Goal: Check status: Check status

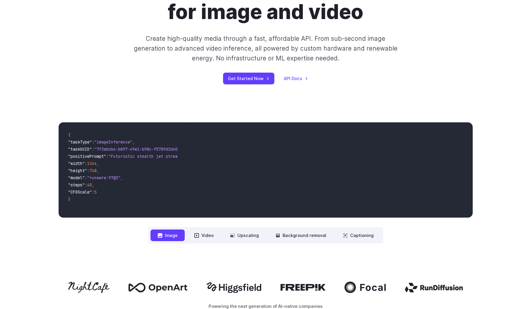
scroll to position [111, 0]
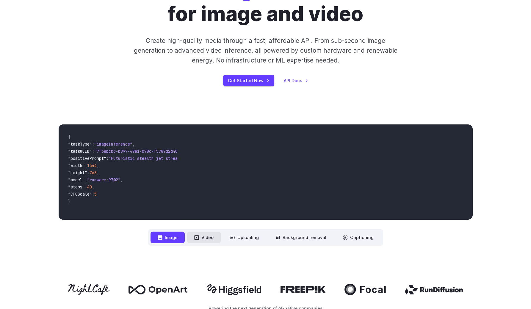
click at [203, 239] on button "Video" at bounding box center [204, 237] width 34 height 12
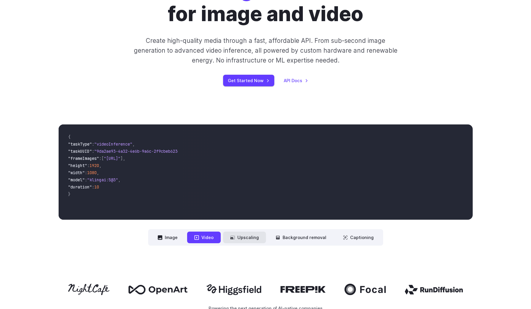
click at [239, 238] on button "Upscaling" at bounding box center [244, 237] width 43 height 12
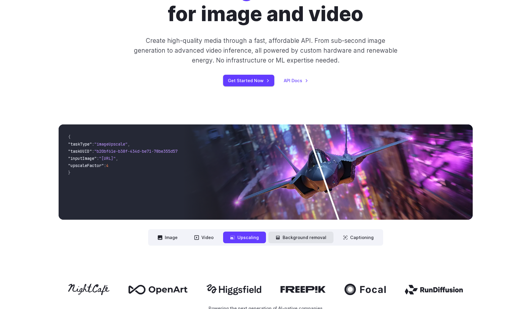
click at [285, 233] on button "Background removal" at bounding box center [300, 237] width 65 height 12
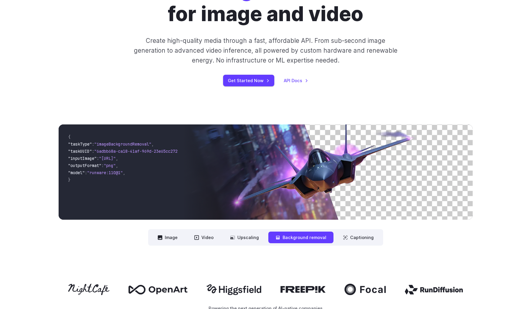
click at [333, 234] on nav "**********" at bounding box center [265, 237] width 235 height 16
click at [346, 235] on button "Captioning" at bounding box center [358, 237] width 45 height 12
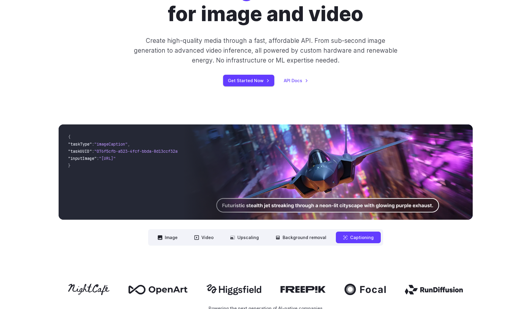
scroll to position [0, 0]
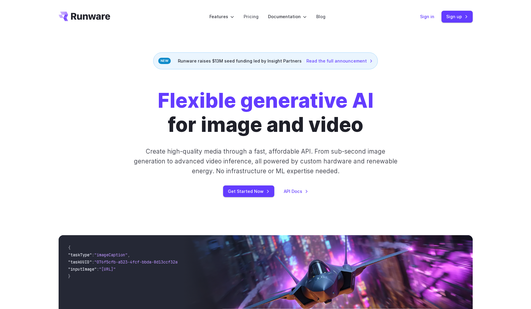
click at [427, 18] on link "Sign in" at bounding box center [427, 16] width 14 height 7
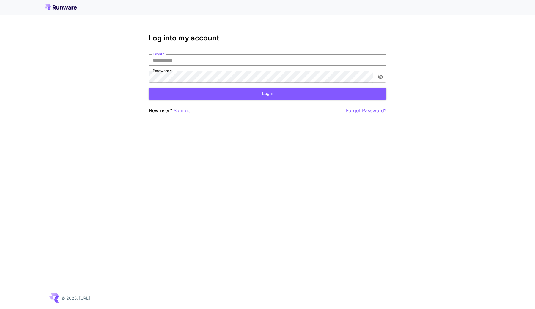
click at [306, 64] on input "Email   *" at bounding box center [268, 60] width 238 height 12
type input "**********"
click at [342, 96] on button "Login" at bounding box center [268, 93] width 238 height 12
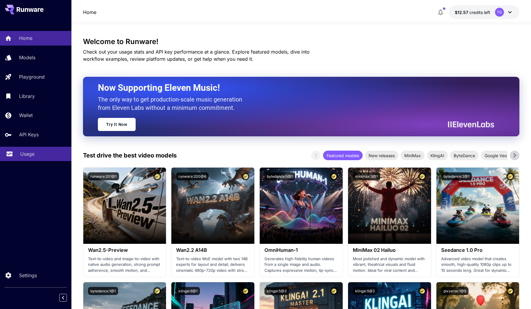
click at [28, 152] on p "Usage" at bounding box center [27, 153] width 14 height 7
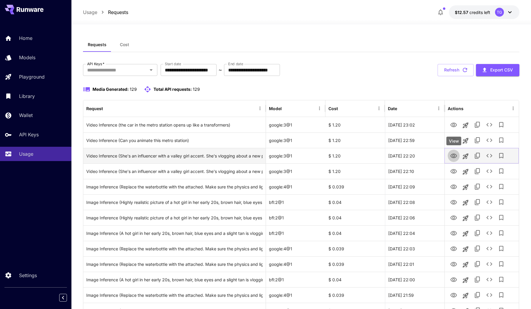
click at [454, 156] on icon "View" at bounding box center [453, 155] width 7 height 7
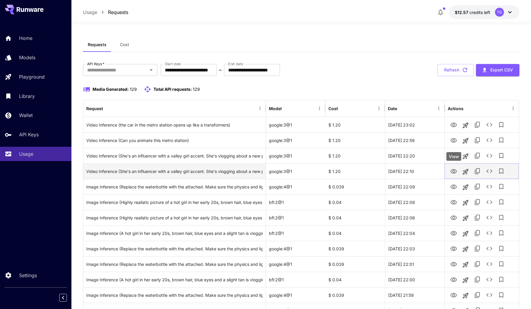
click at [452, 168] on icon "View" at bounding box center [453, 171] width 7 height 7
click at [491, 169] on icon "See details" at bounding box center [489, 170] width 7 height 7
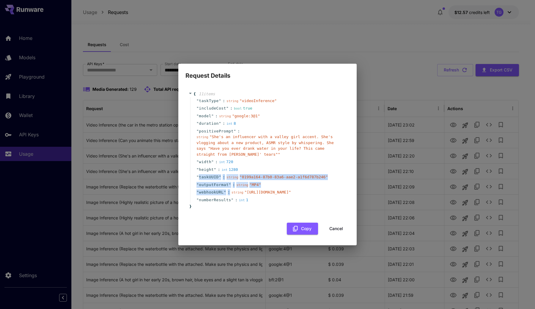
drag, startPoint x: 199, startPoint y: 172, endPoint x: 285, endPoint y: 188, distance: 87.8
click at [286, 188] on div "" taskType " : string " videoInference " " includeCost " : bool true " model " …" at bounding box center [268, 150] width 156 height 107
click at [285, 188] on div "" webhookURL " : string " [URL][DOMAIN_NAME] "" at bounding box center [268, 192] width 156 height 8
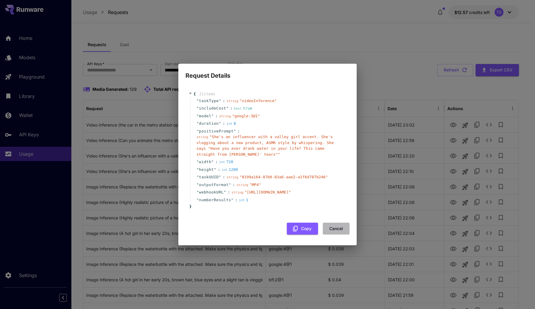
click at [330, 235] on button "Cancel" at bounding box center [336, 229] width 27 height 12
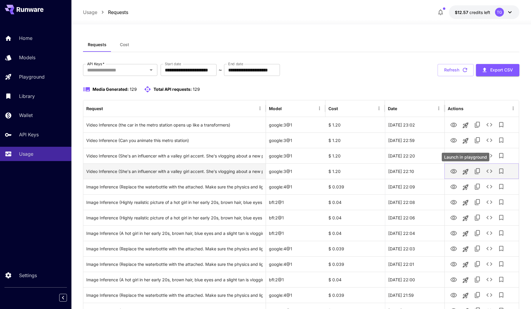
click at [456, 171] on icon "View" at bounding box center [453, 171] width 7 height 7
click at [489, 169] on icon "See details" at bounding box center [489, 170] width 7 height 7
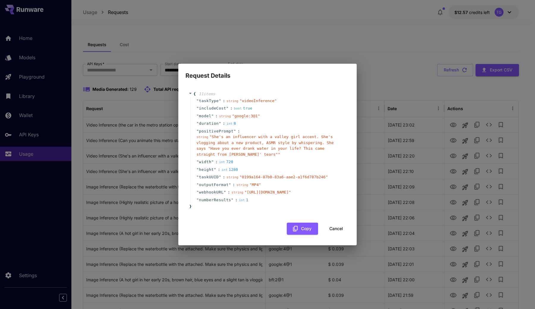
click at [489, 154] on div "Request Details { 11 item s " taskType " : string " videoInference " " includeC…" at bounding box center [267, 154] width 535 height 309
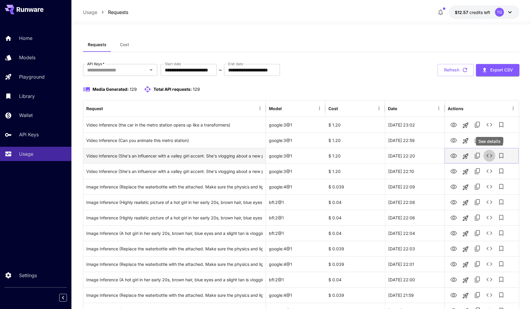
click at [489, 156] on icon "See details" at bounding box center [489, 155] width 7 height 7
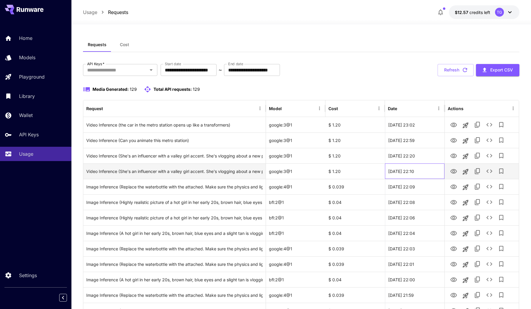
drag, startPoint x: 415, startPoint y: 172, endPoint x: 431, endPoint y: 172, distance: 16.1
click at [431, 172] on div "[DATE] 22:10" at bounding box center [414, 170] width 59 height 15
copy div "22:10"
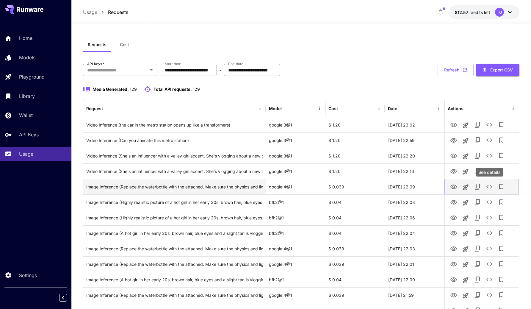
click at [486, 185] on icon "See details" at bounding box center [489, 186] width 7 height 7
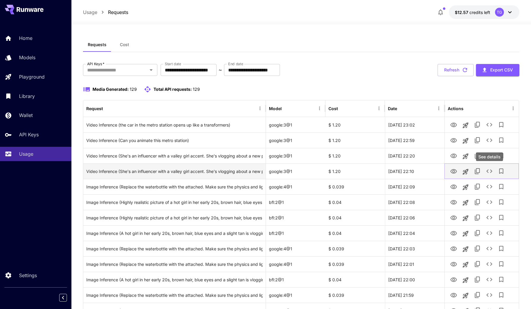
click at [488, 168] on icon "See details" at bounding box center [489, 170] width 7 height 7
click at [456, 171] on icon "View" at bounding box center [453, 171] width 7 height 7
click at [491, 171] on icon "See details" at bounding box center [489, 171] width 6 height 4
